Goal: Information Seeking & Learning: Understand process/instructions

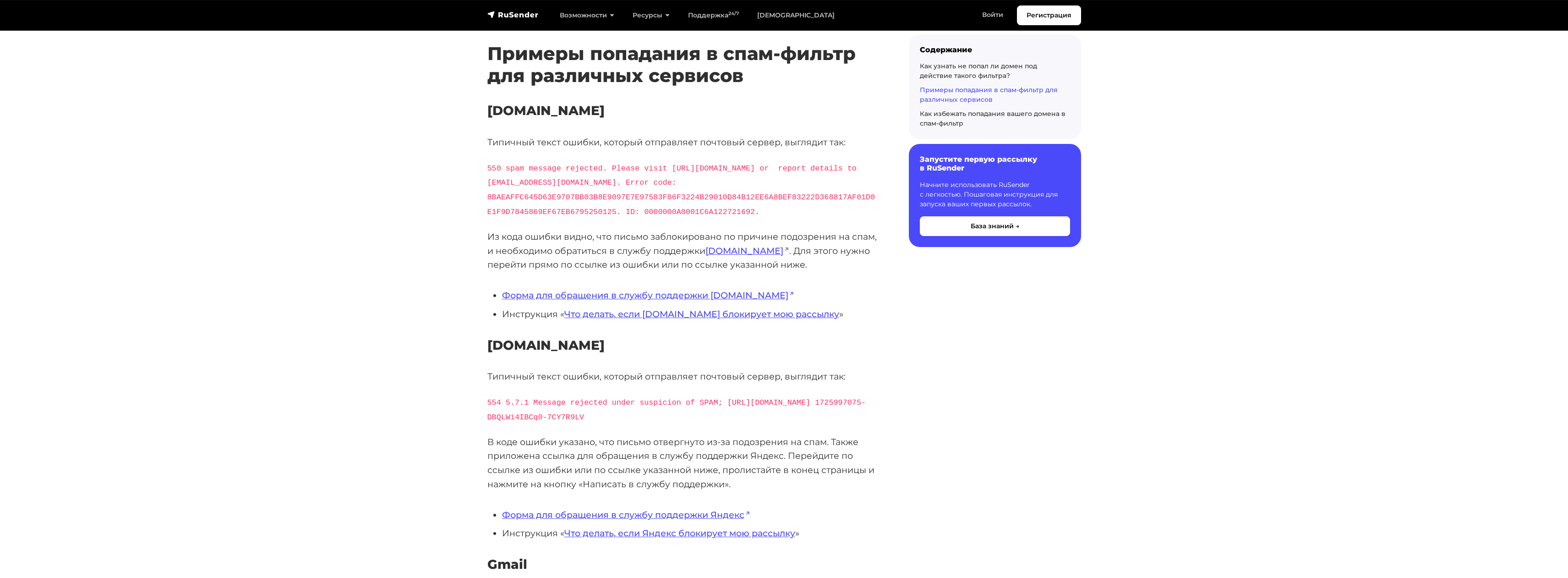
scroll to position [795, 0]
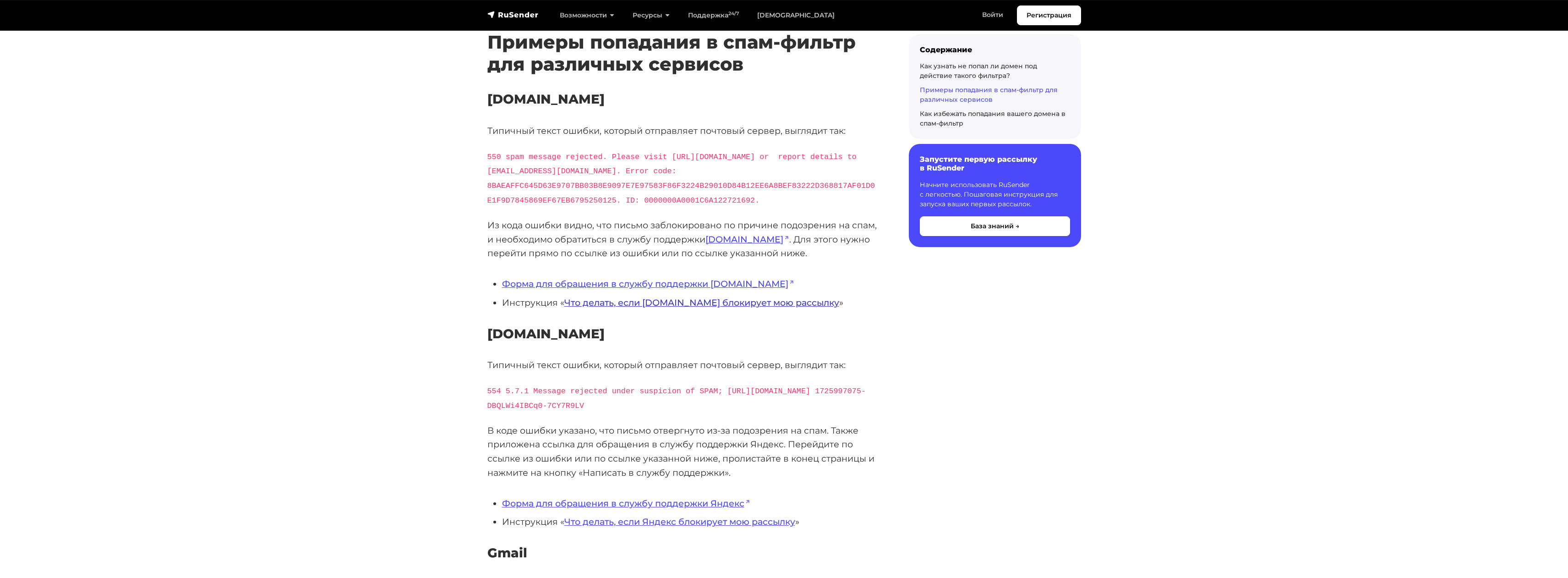
click at [641, 308] on link "Что делать, если [DOMAIN_NAME] блокирует мою рассылку" at bounding box center [702, 303] width 275 height 11
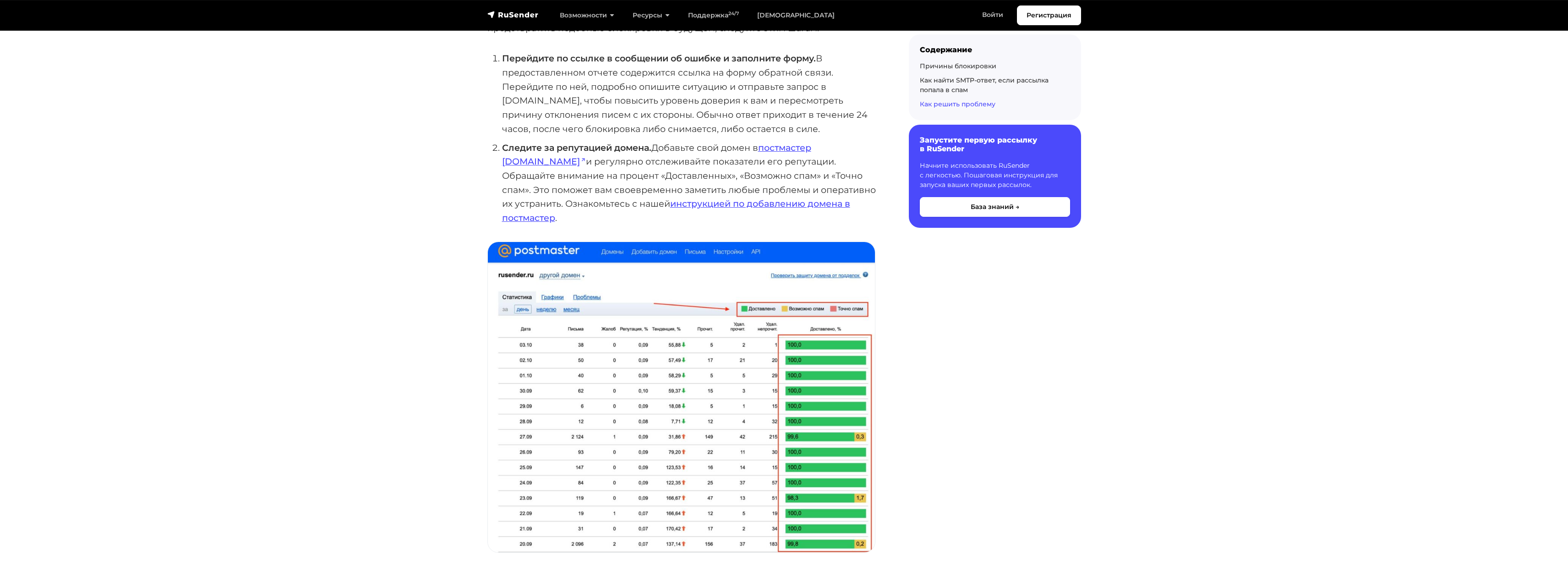
scroll to position [1674, 0]
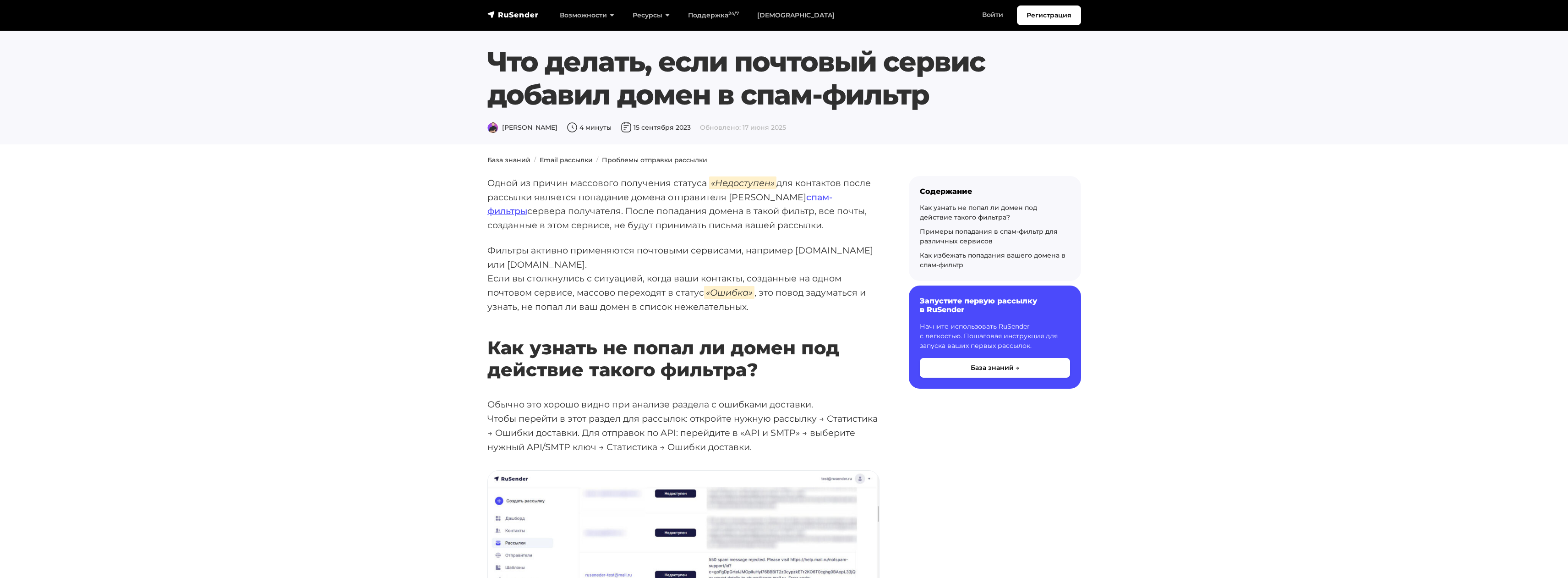
scroll to position [795, 0]
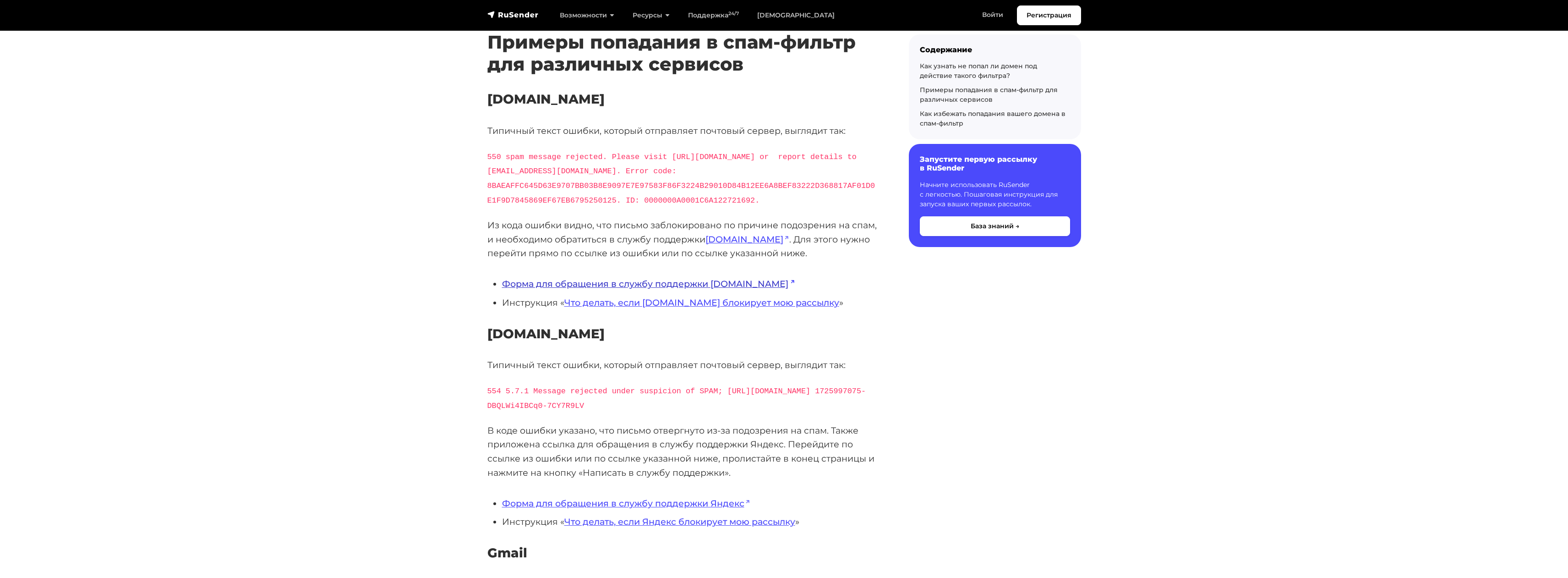
click at [623, 289] on link "Форма для обращения в службу поддержки [DOMAIN_NAME]" at bounding box center [648, 284] width 292 height 11
